Goal: Information Seeking & Learning: Learn about a topic

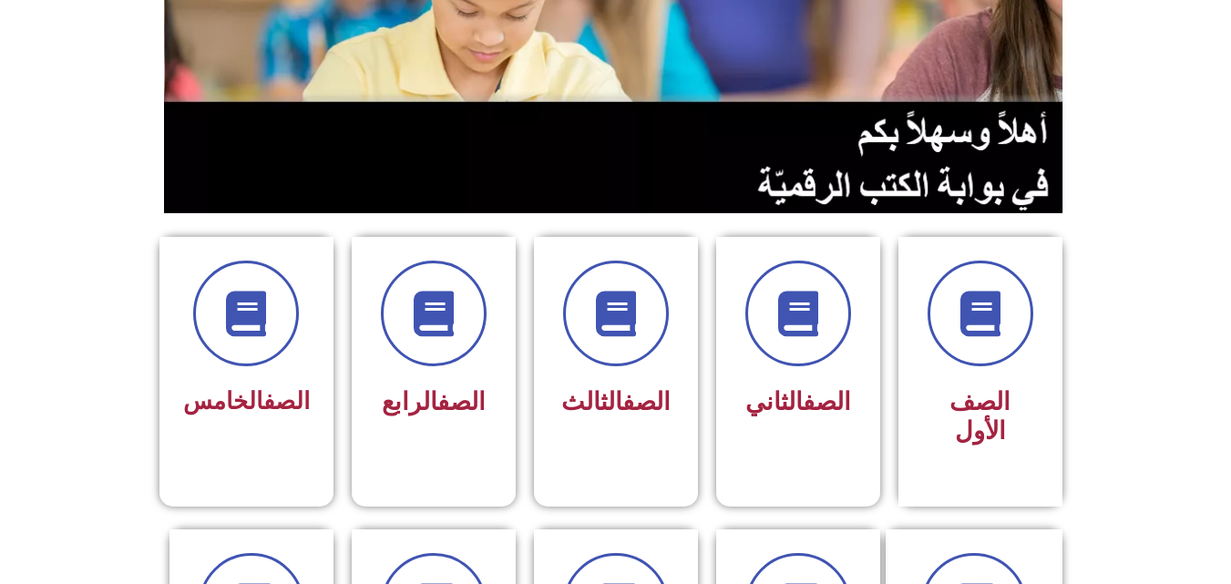
scroll to position [284, 0]
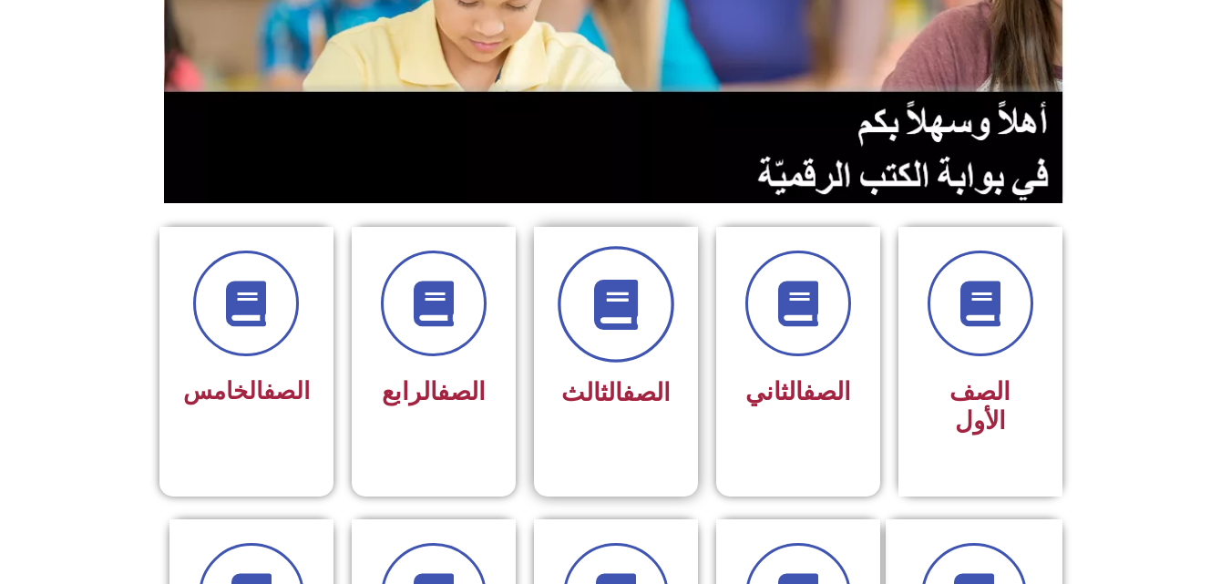
click at [633, 351] on span at bounding box center [616, 304] width 117 height 117
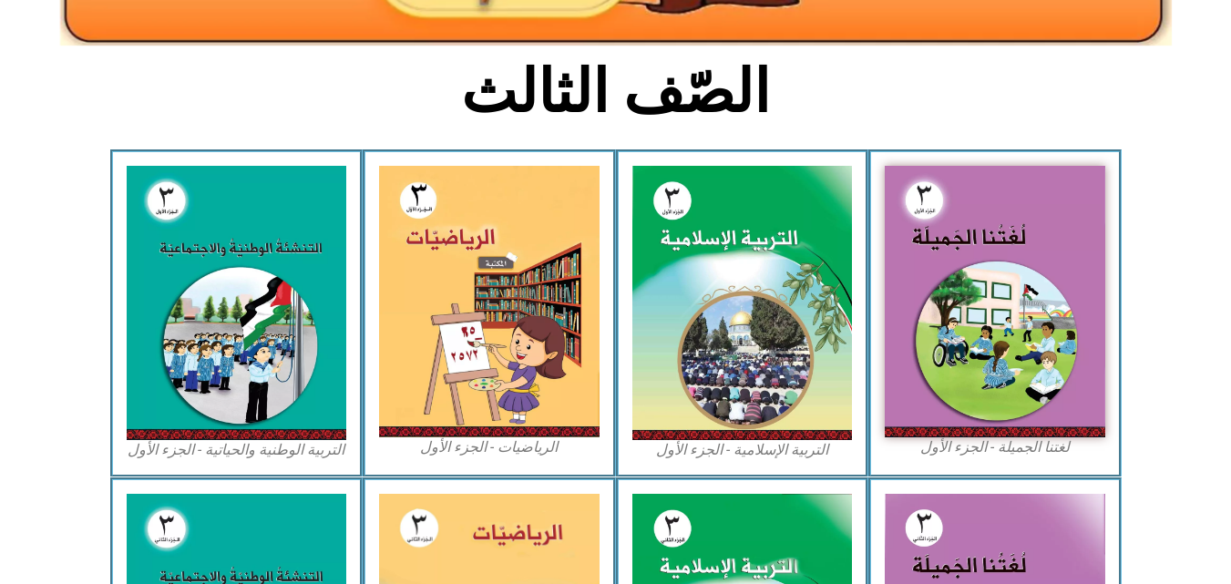
scroll to position [463, 0]
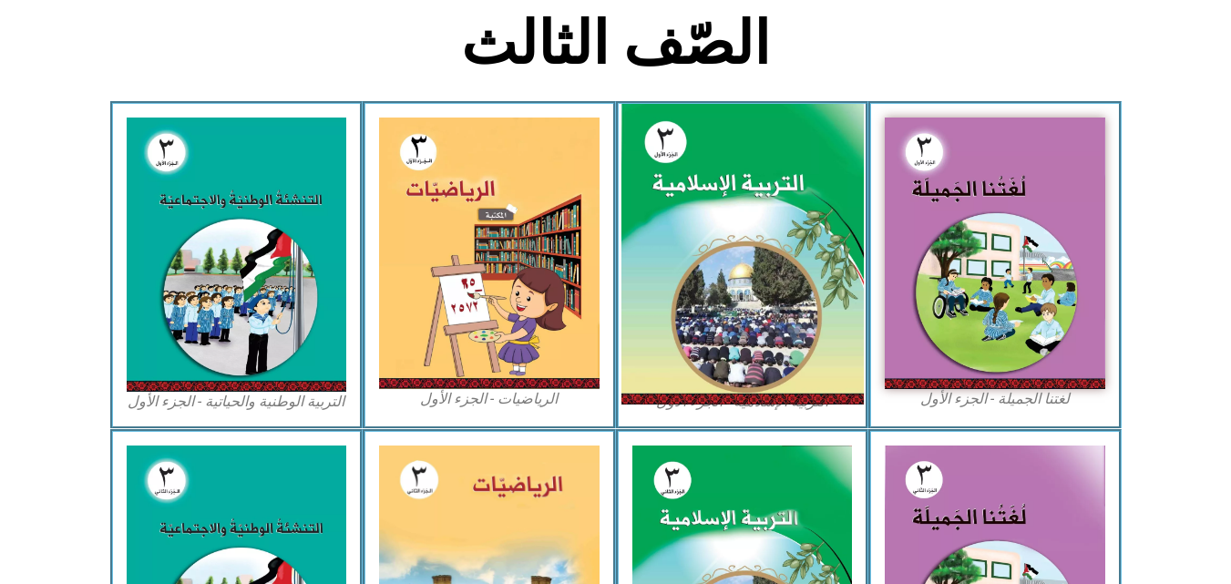
click at [805, 186] on img at bounding box center [742, 255] width 242 height 302
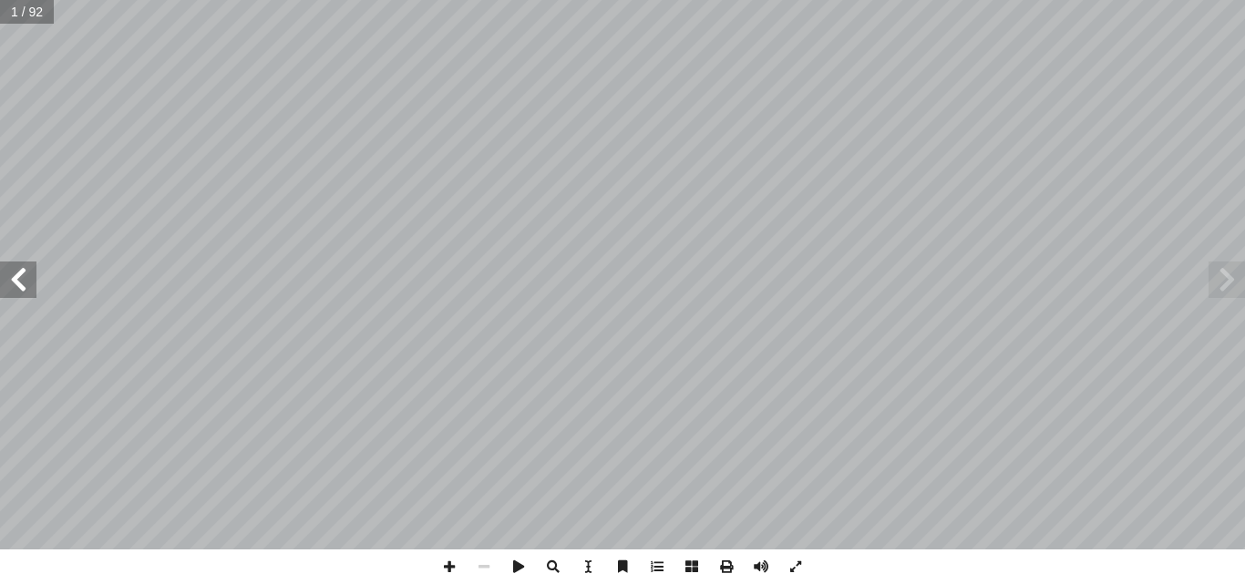
click at [17, 280] on span at bounding box center [18, 280] width 36 height 36
click at [26, 284] on span at bounding box center [18, 280] width 36 height 36
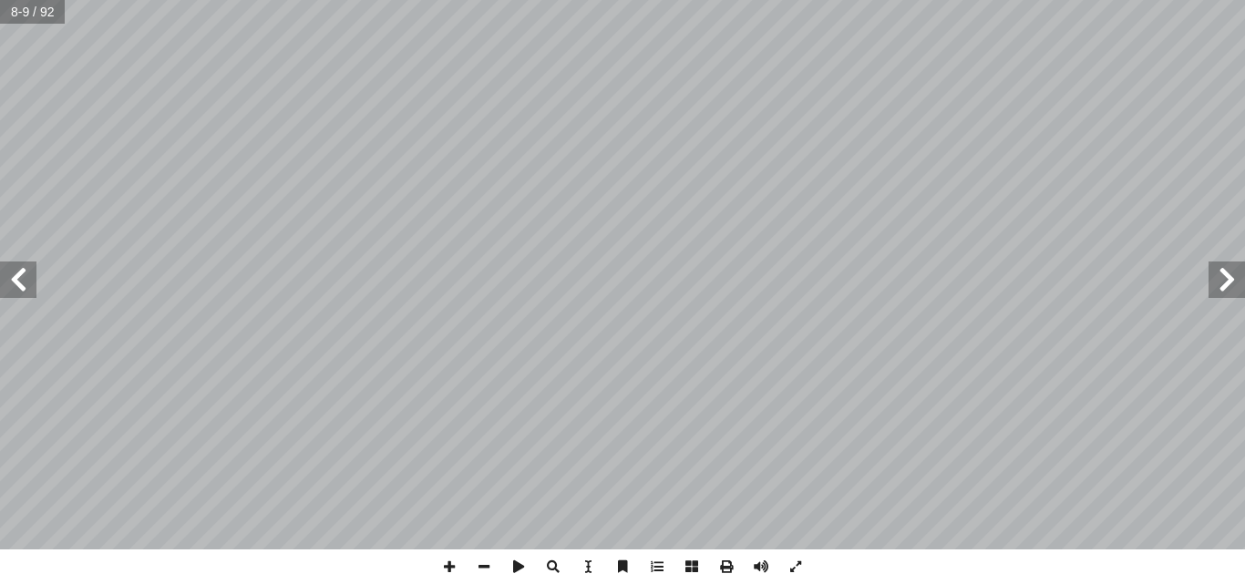
click at [938, 166] on html "الصفحة الرئيسية الصف الأول الصف الثاني الصف الثالث الصف الرابع الصف الخامس الصف…" at bounding box center [622, 83] width 1245 height 166
click at [16, 286] on span at bounding box center [18, 280] width 36 height 36
click at [27, 292] on span at bounding box center [18, 280] width 36 height 36
drag, startPoint x: 27, startPoint y: 292, endPoint x: 1223, endPoint y: 270, distance: 1195.7
click at [1223, 270] on span at bounding box center [1226, 280] width 36 height 36
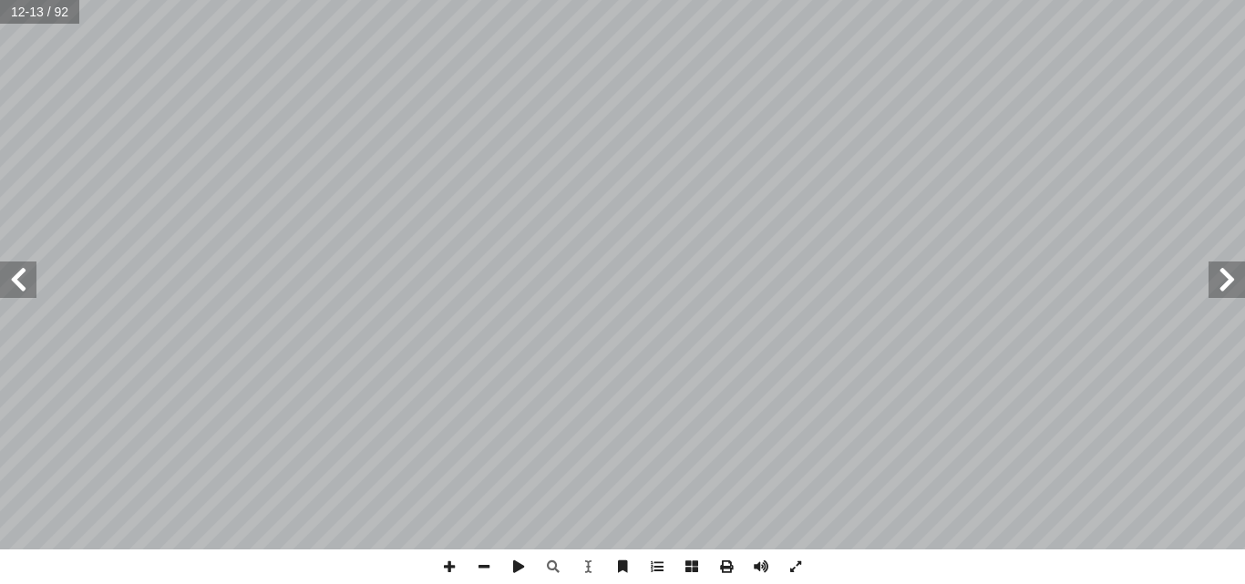
click at [1223, 270] on span at bounding box center [1226, 280] width 36 height 36
